Goal: Task Accomplishment & Management: Manage account settings

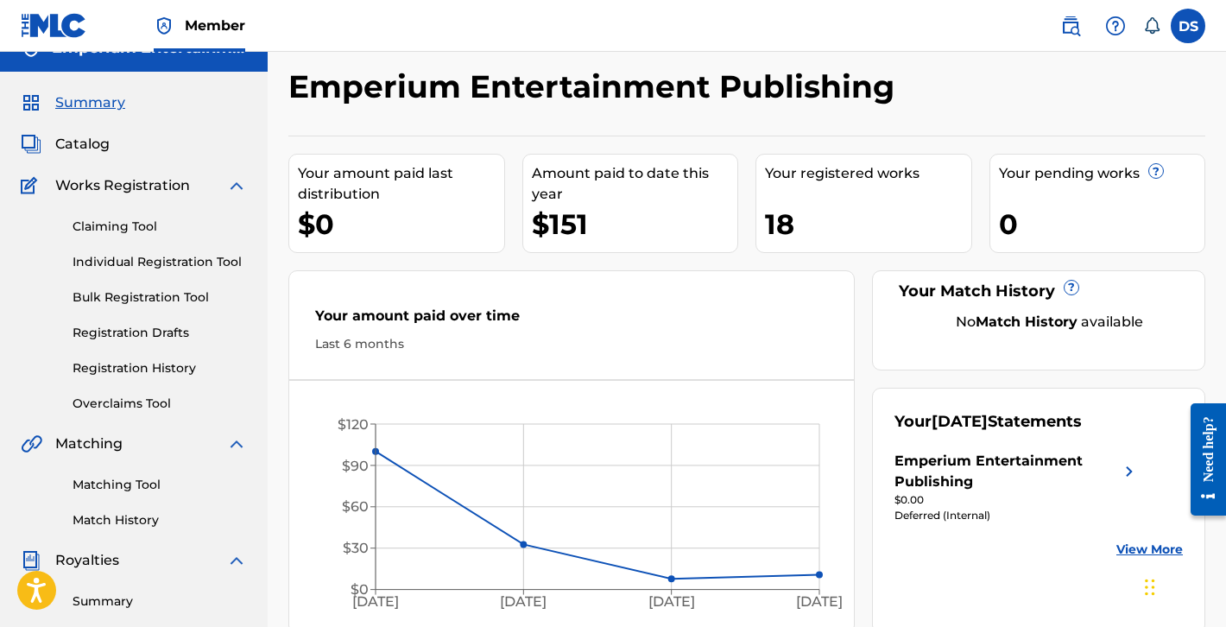
scroll to position [25, 0]
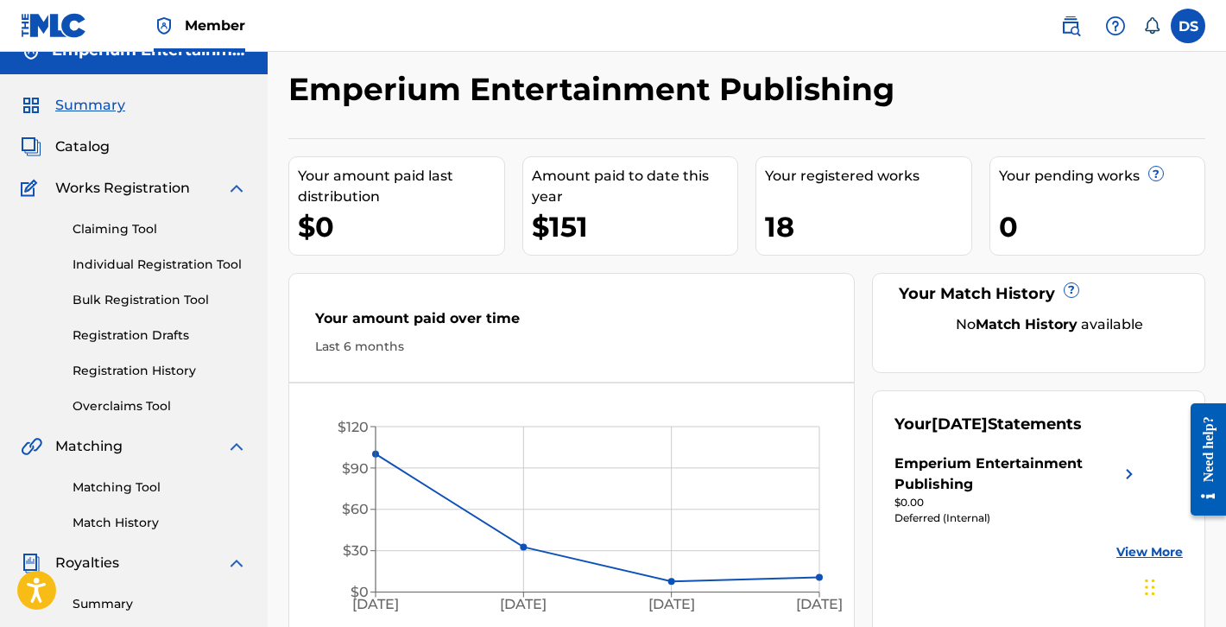
click at [1189, 27] on label at bounding box center [1188, 26] width 35 height 35
click at [1188, 26] on input "DS De [PERSON_NAME] [EMAIL_ADDRESS][DOMAIN_NAME] Notification Preferences Profi…" at bounding box center [1188, 26] width 0 height 0
click at [1185, 30] on div "DS DS De [PERSON_NAME] [EMAIL_ADDRESS][DOMAIN_NAME] Notification Preferences Pr…" at bounding box center [1188, 26] width 35 height 35
click at [1185, 30] on label at bounding box center [1188, 26] width 35 height 35
click at [1188, 26] on input "DS De [PERSON_NAME] [EMAIL_ADDRESS][DOMAIN_NAME] Notification Preferences Profi…" at bounding box center [1188, 26] width 0 height 0
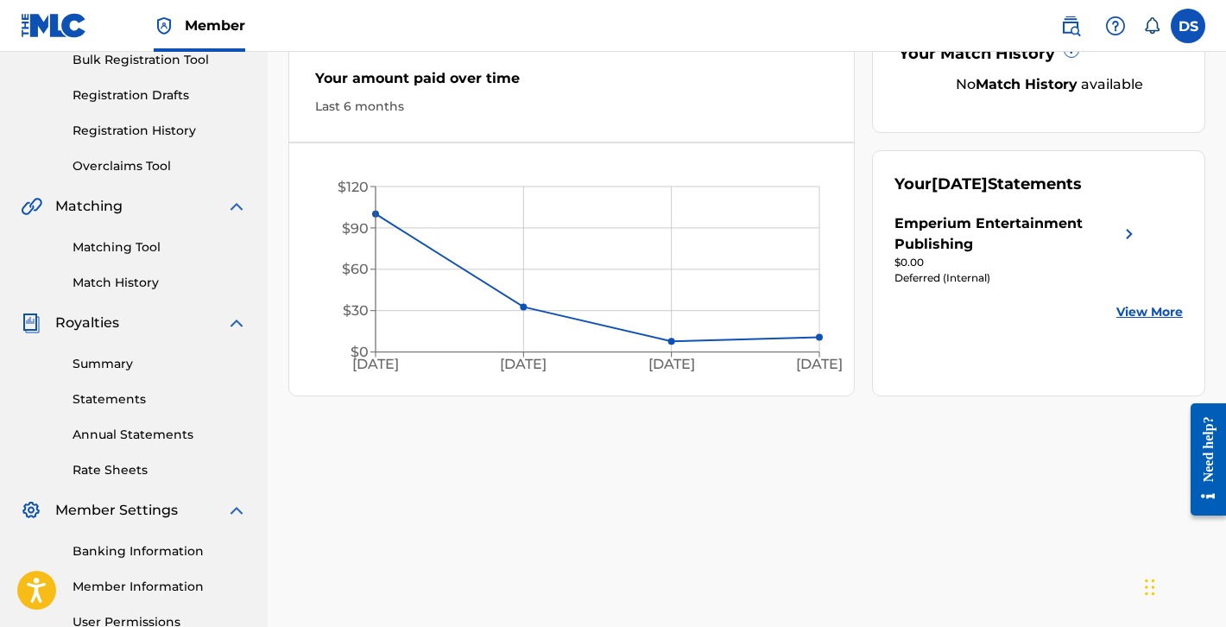
scroll to position [444, 0]
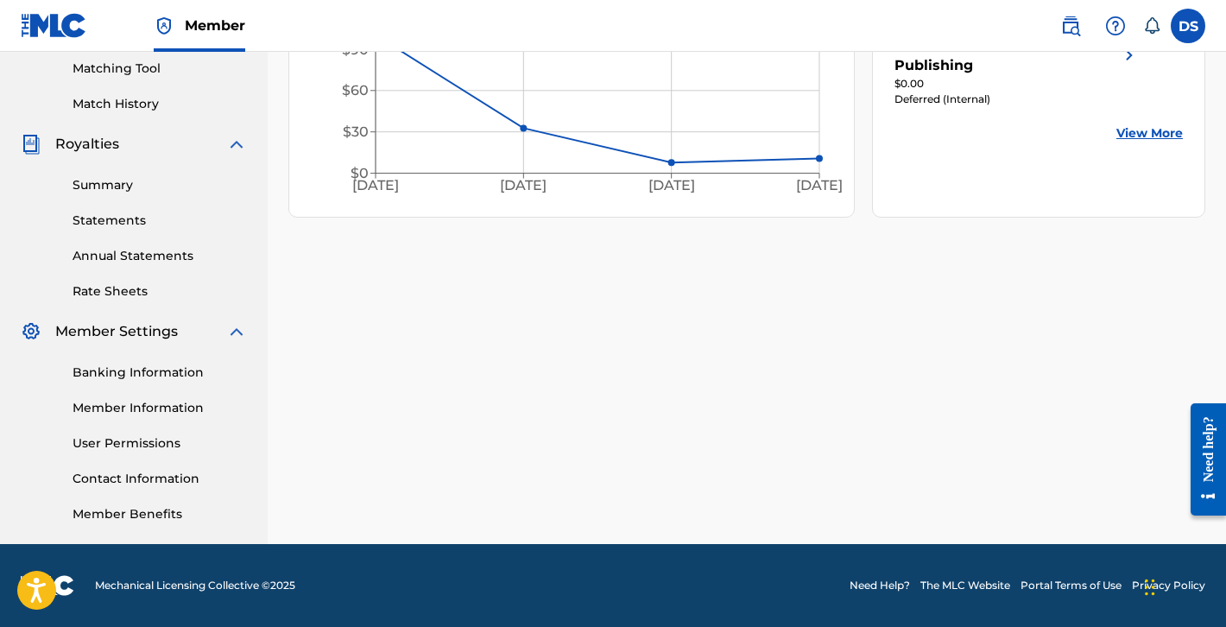
click at [158, 437] on link "User Permissions" at bounding box center [160, 443] width 174 height 18
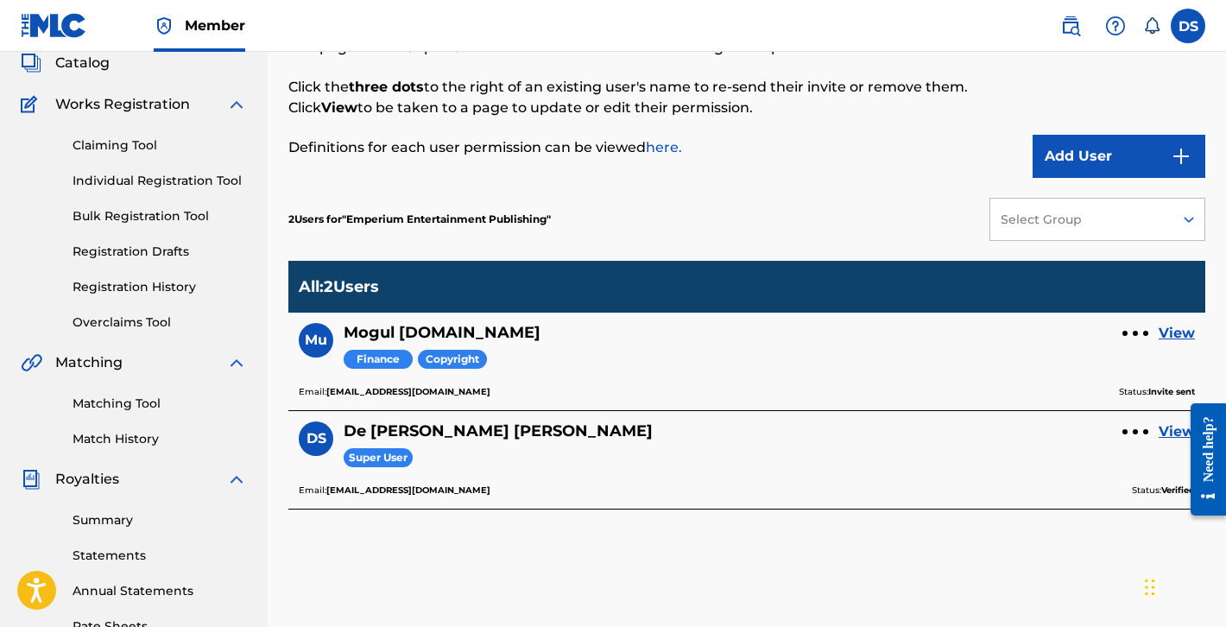
scroll to position [82, 0]
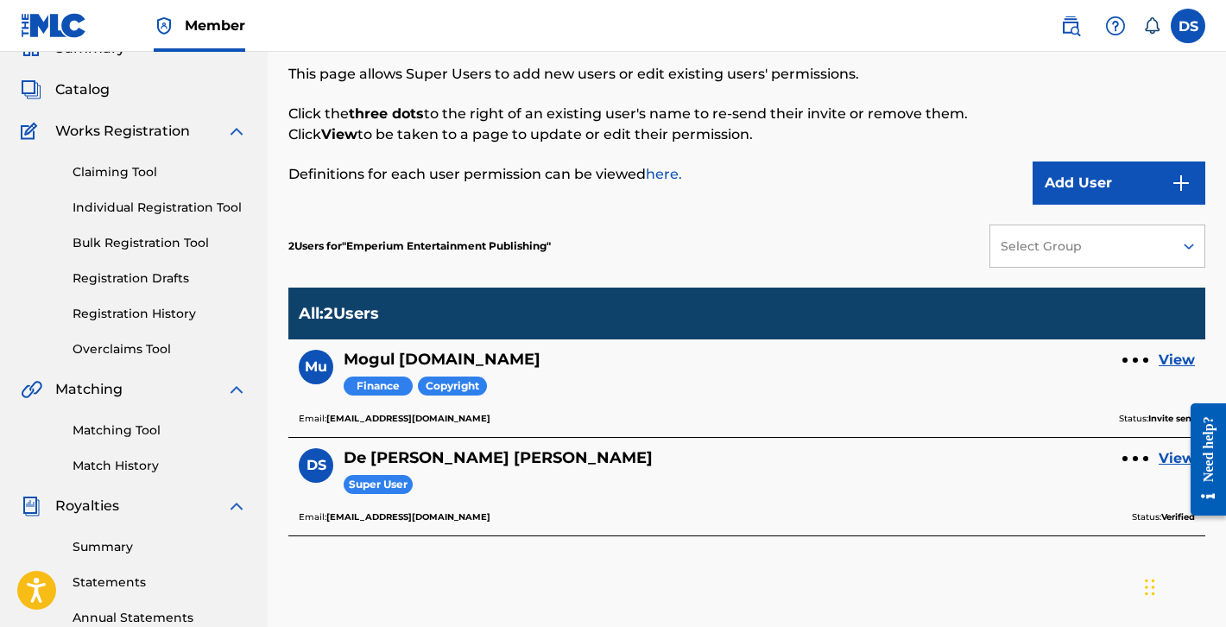
click at [1169, 189] on button "Add User" at bounding box center [1118, 182] width 173 height 43
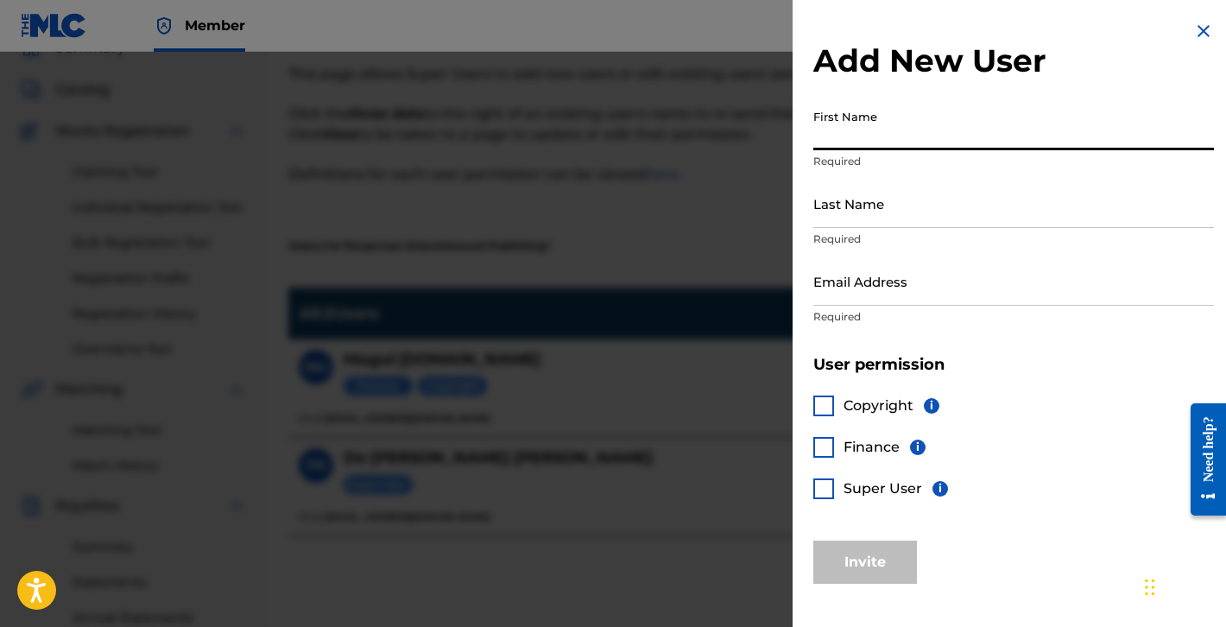
click at [856, 142] on input "First Name" at bounding box center [1013, 125] width 401 height 49
